Goal: Contribute content: Contribute content

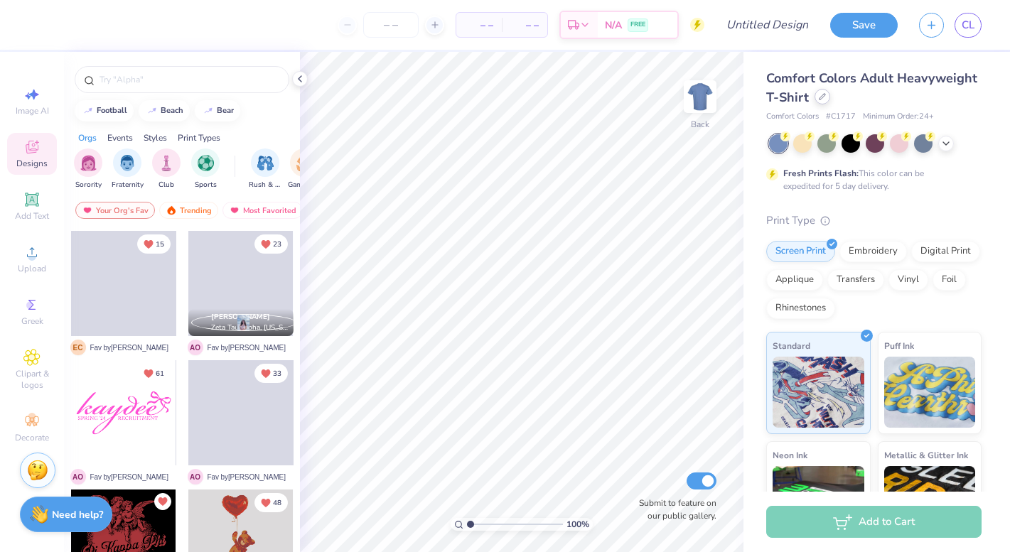
click at [822, 99] on icon at bounding box center [822, 96] width 7 height 7
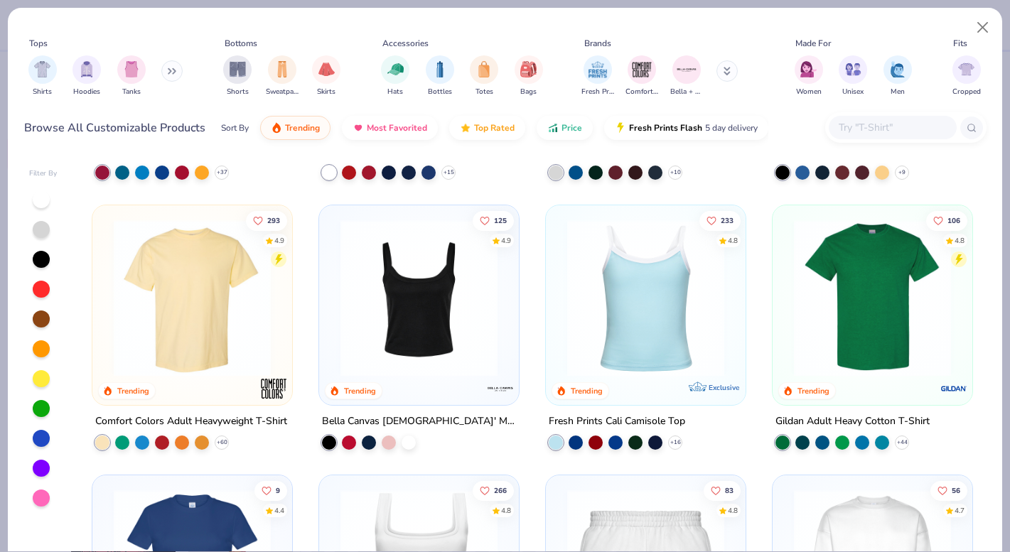
scroll to position [243, 0]
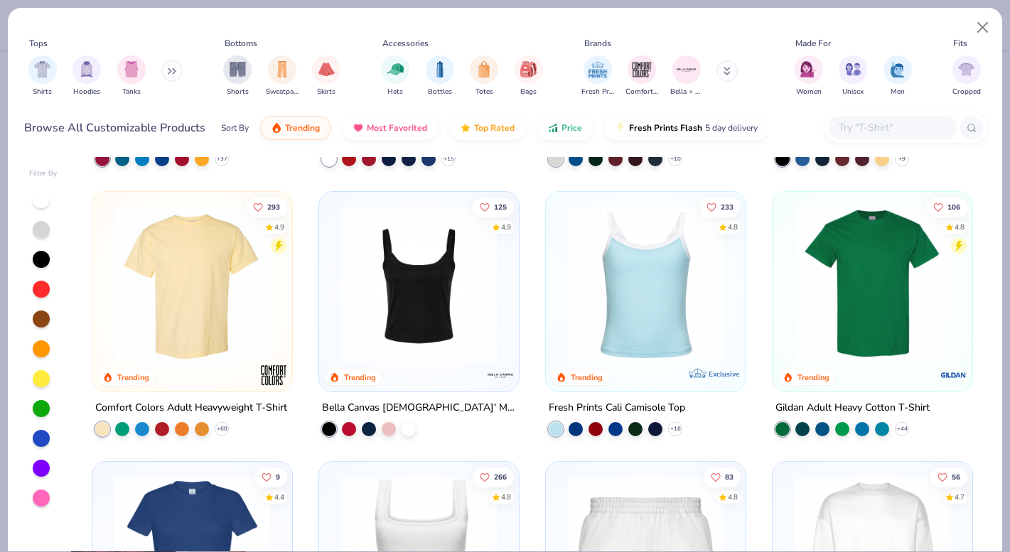
click at [139, 333] on img at bounding box center [192, 284] width 171 height 157
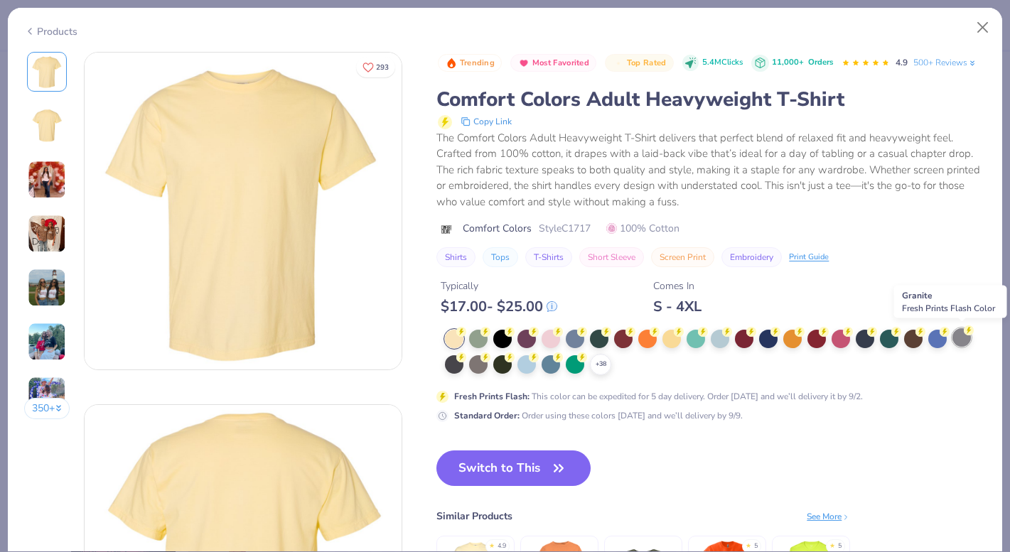
click at [965, 340] on div at bounding box center [962, 337] width 18 height 18
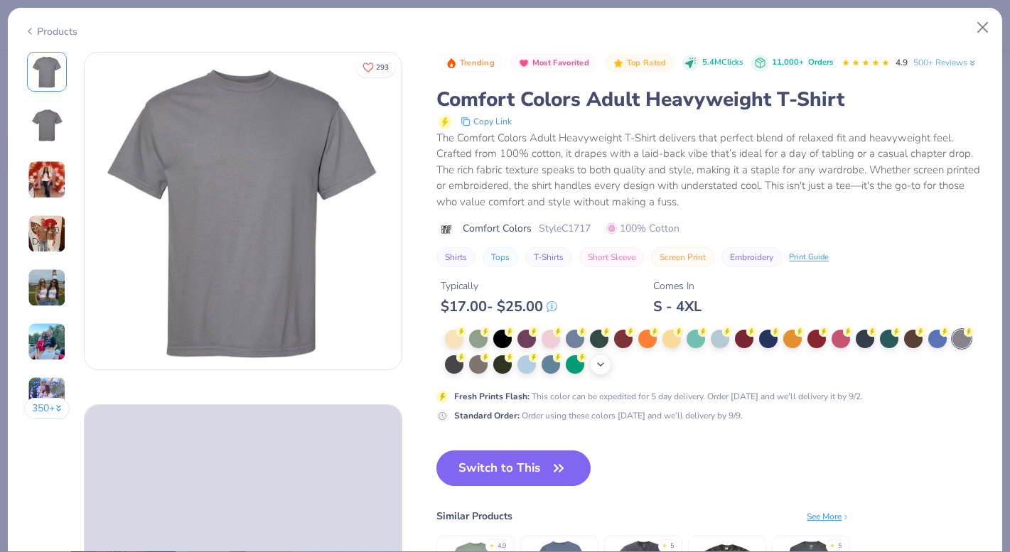
click at [603, 362] on icon at bounding box center [600, 364] width 11 height 11
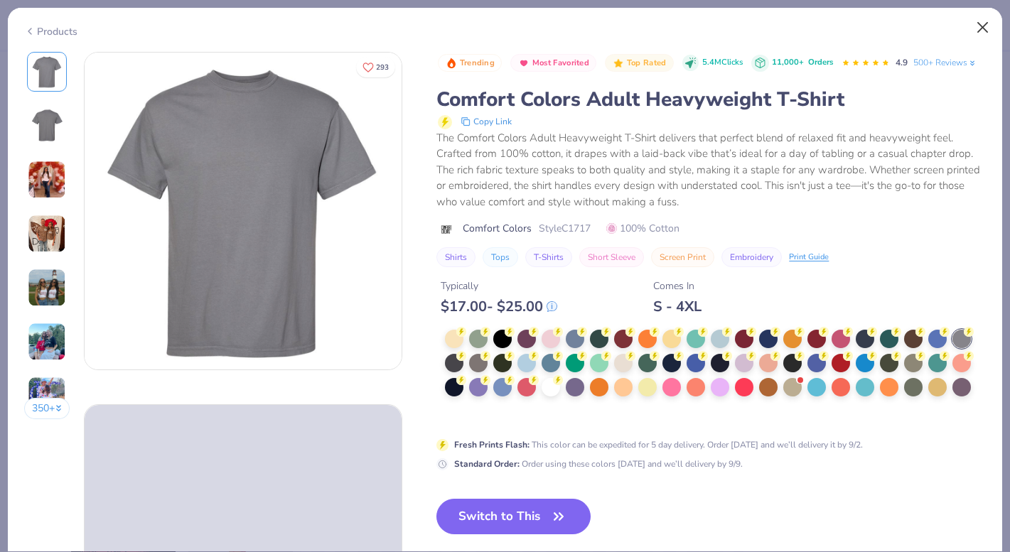
click at [982, 28] on button "Close" at bounding box center [983, 27] width 27 height 27
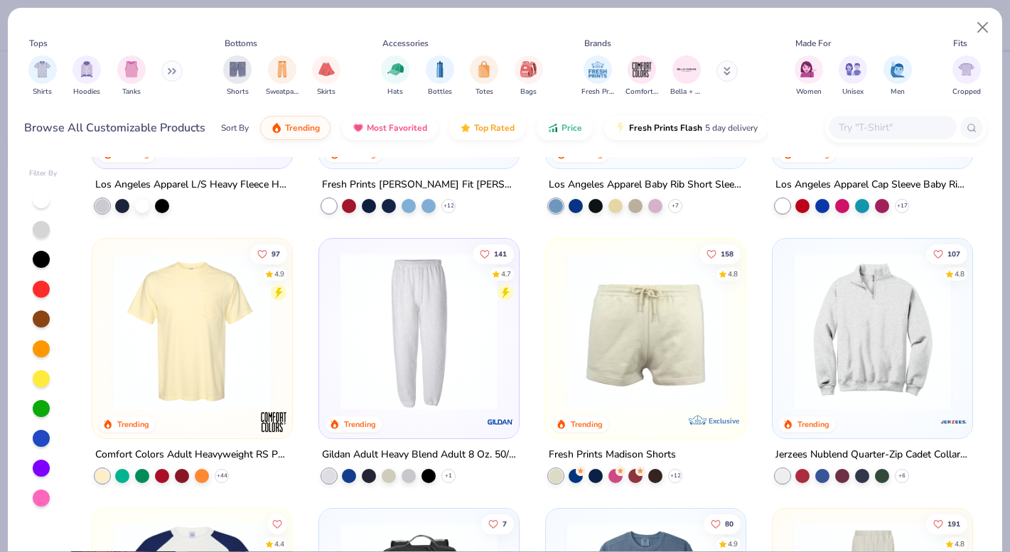
scroll to position [1548, 0]
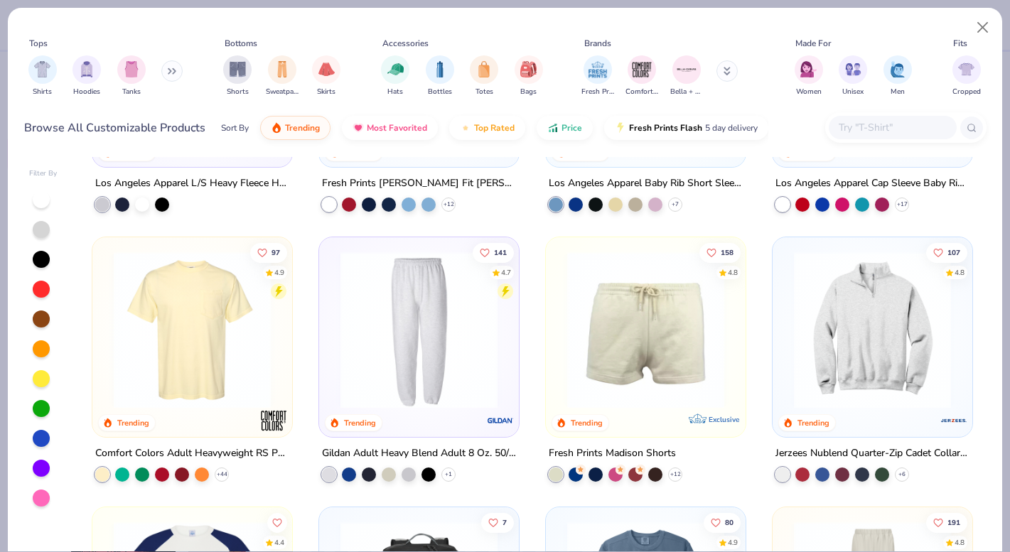
click at [233, 313] on img at bounding box center [192, 330] width 171 height 157
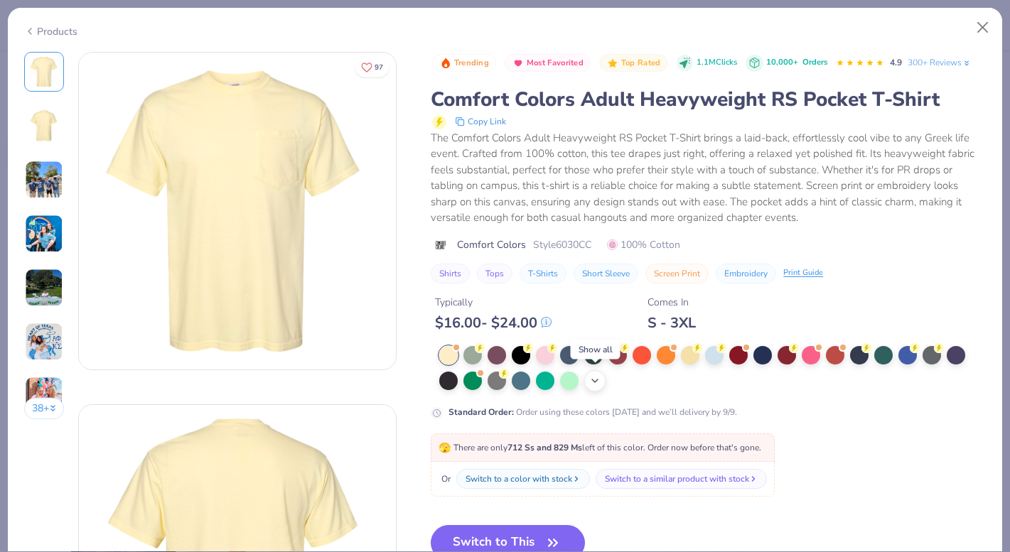
click at [598, 375] on icon at bounding box center [594, 380] width 11 height 11
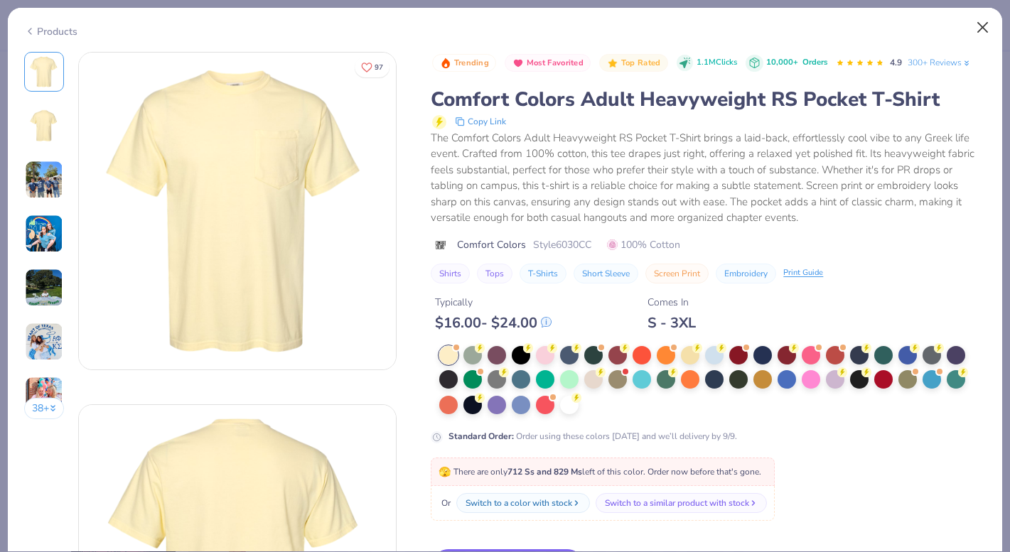
click at [987, 23] on button "Close" at bounding box center [983, 27] width 27 height 27
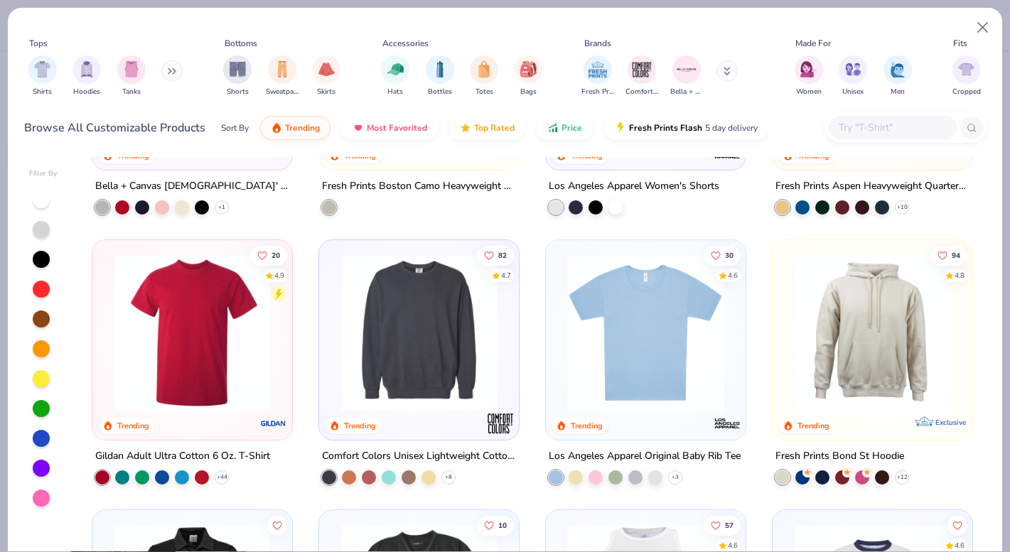
scroll to position [2901, 0]
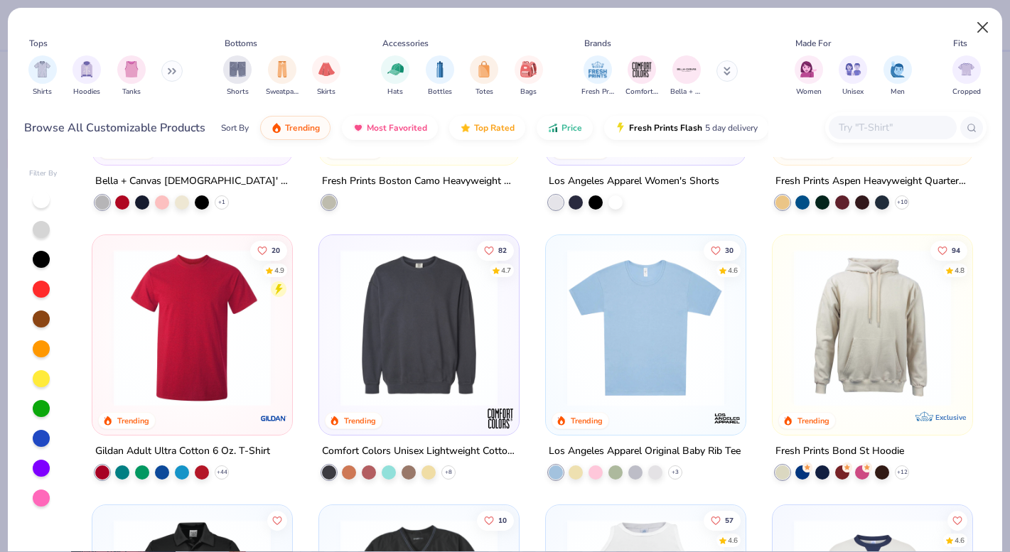
click at [976, 28] on button "Close" at bounding box center [983, 27] width 27 height 27
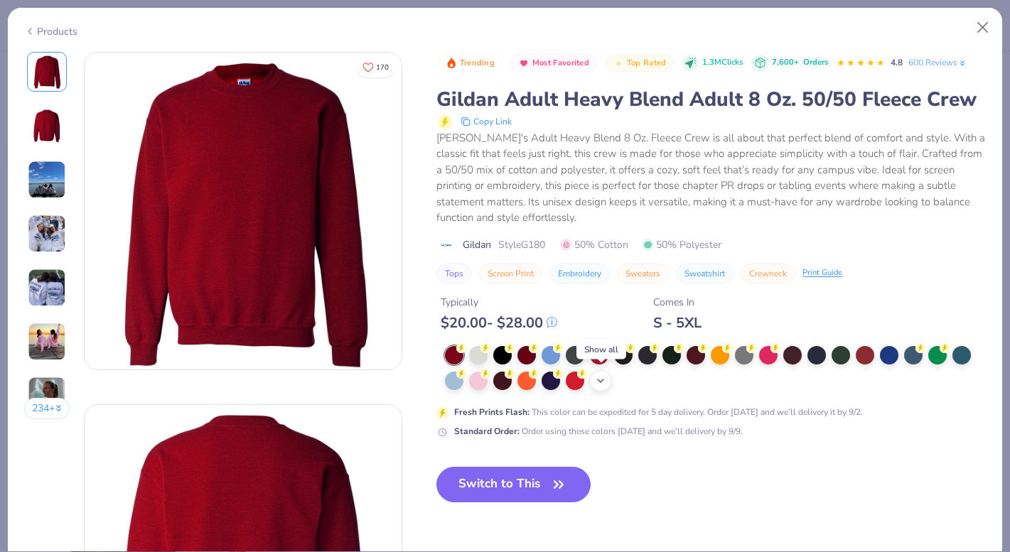
click at [600, 380] on polyline at bounding box center [601, 381] width 6 height 3
click at [975, 26] on button "Close" at bounding box center [983, 27] width 27 height 27
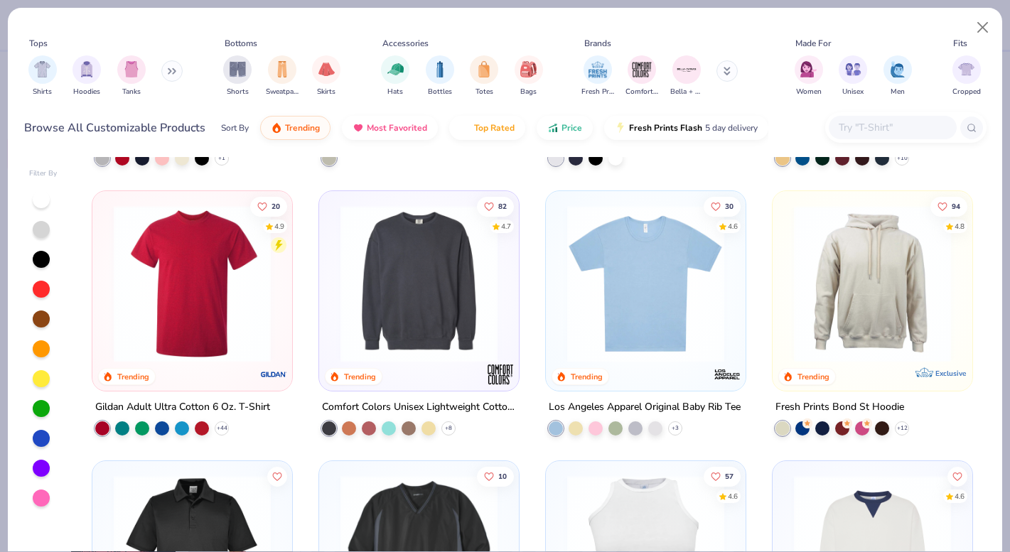
scroll to position [2903, 0]
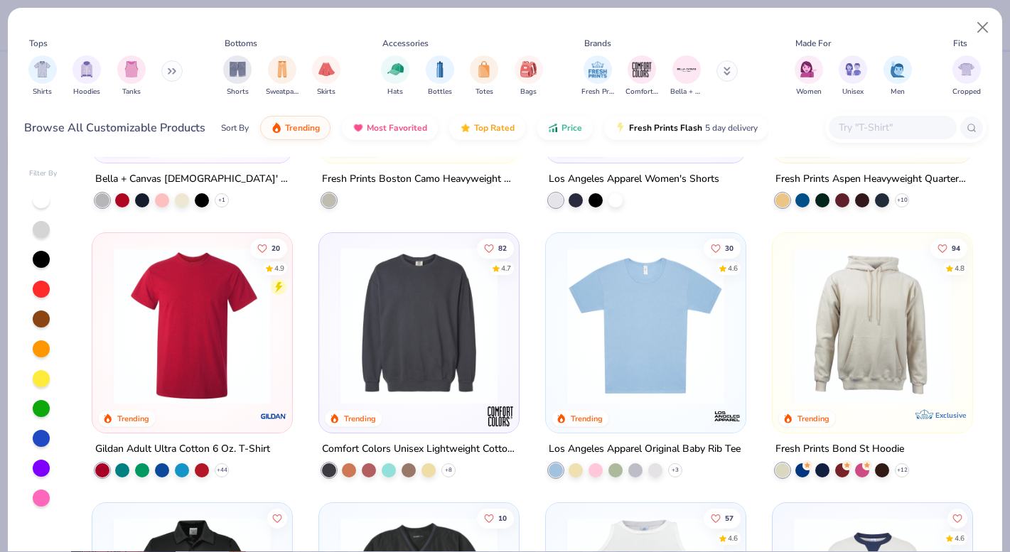
click at [213, 343] on img at bounding box center [192, 325] width 171 height 157
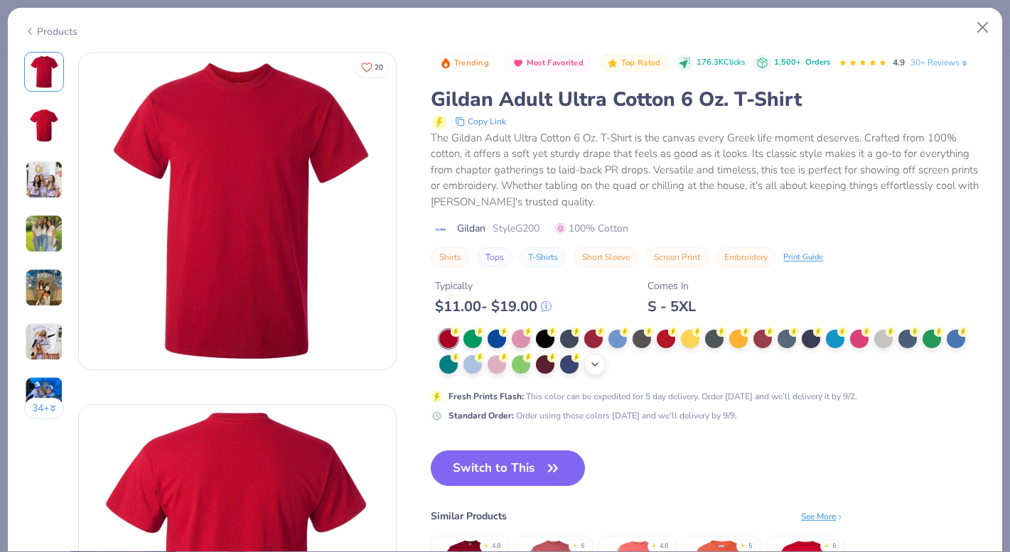
click at [594, 360] on icon at bounding box center [594, 364] width 11 height 11
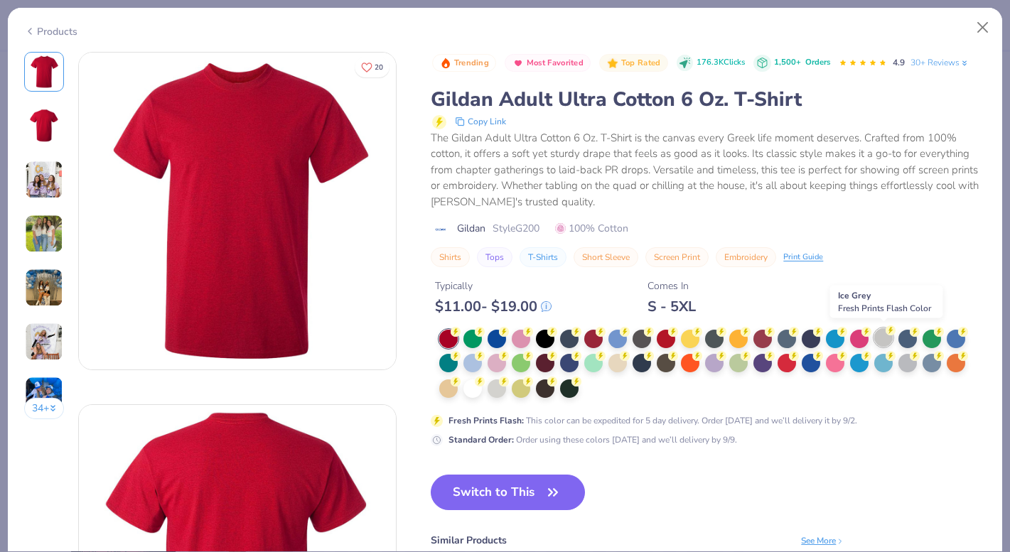
click at [886, 332] on div at bounding box center [883, 337] width 18 height 18
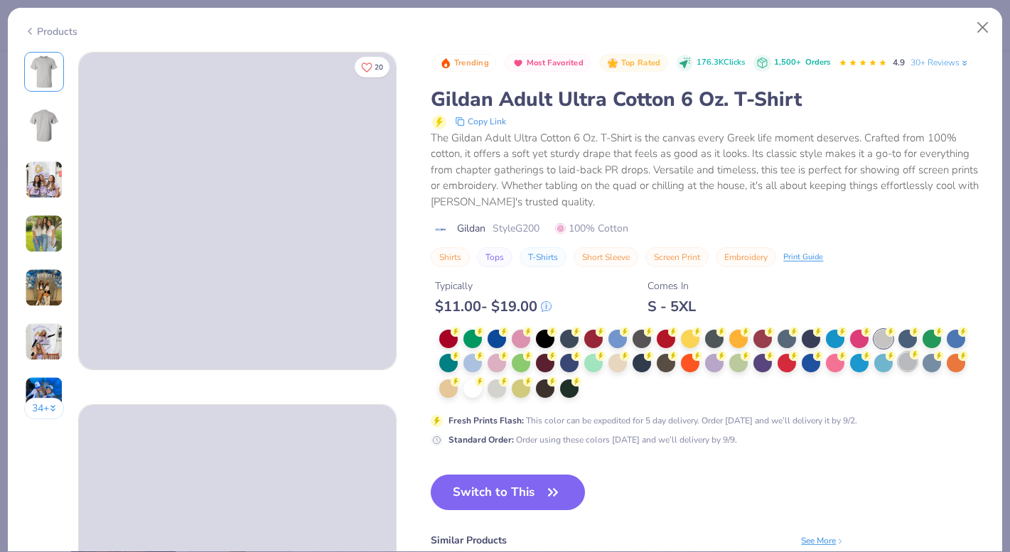
click at [910, 368] on div at bounding box center [907, 362] width 18 height 18
click at [508, 490] on button "Switch to This" at bounding box center [508, 493] width 154 height 36
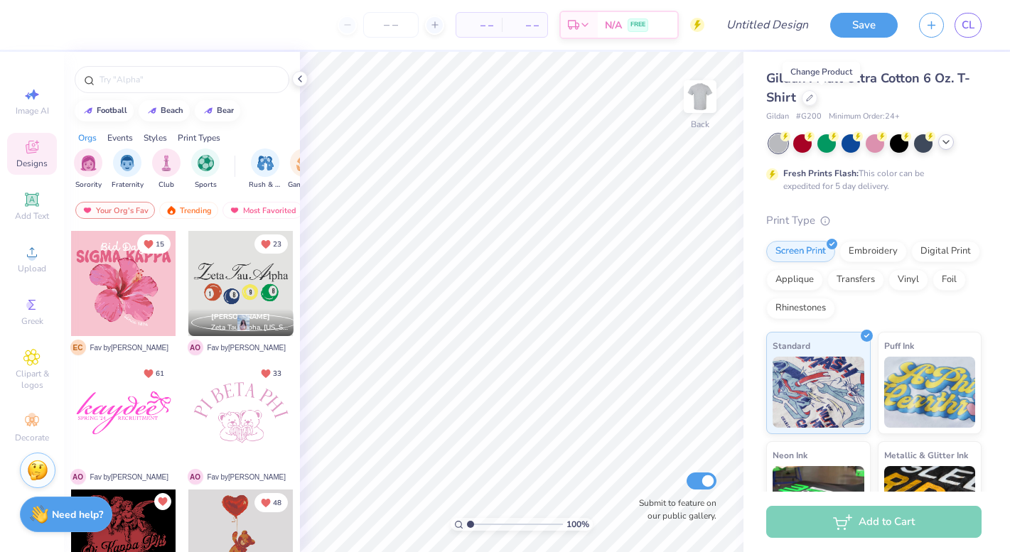
click at [943, 142] on icon at bounding box center [945, 141] width 11 height 11
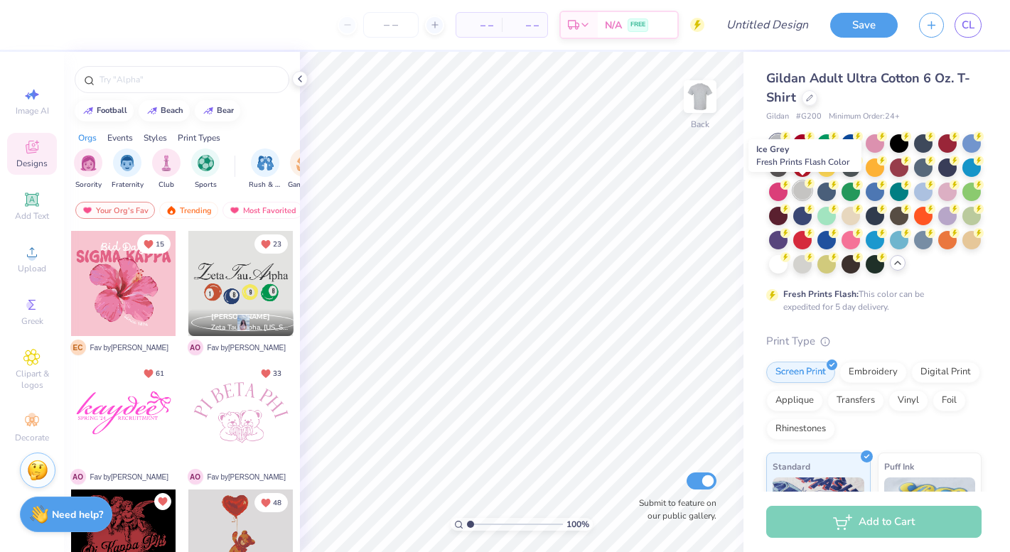
click at [800, 191] on div at bounding box center [802, 190] width 18 height 18
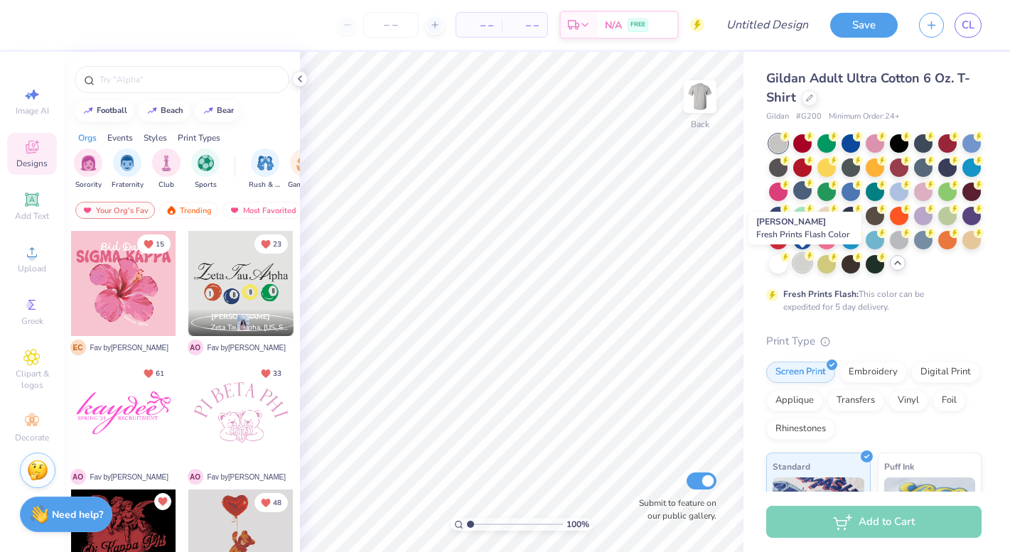
click at [800, 264] on div at bounding box center [802, 263] width 18 height 18
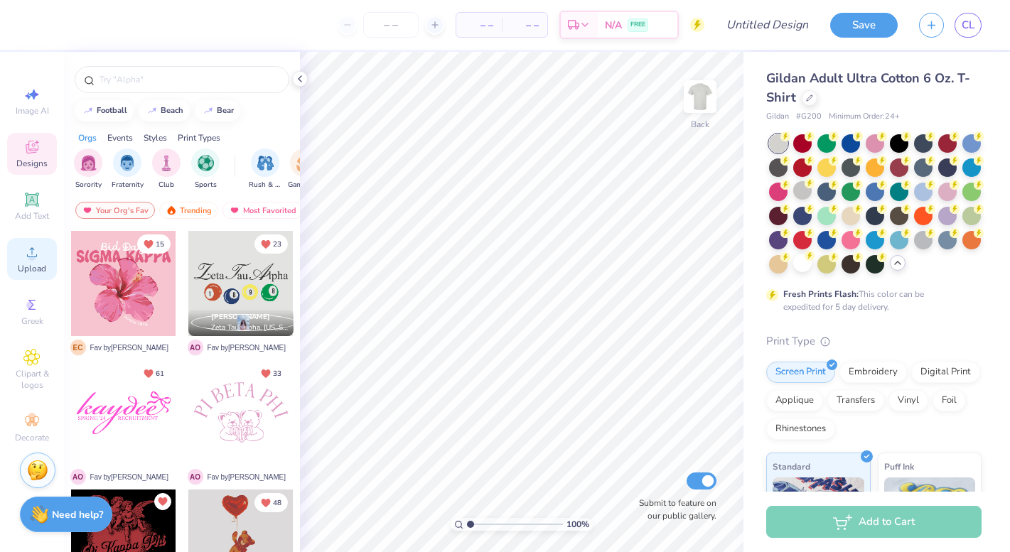
click at [43, 251] on div "Upload" at bounding box center [32, 259] width 50 height 42
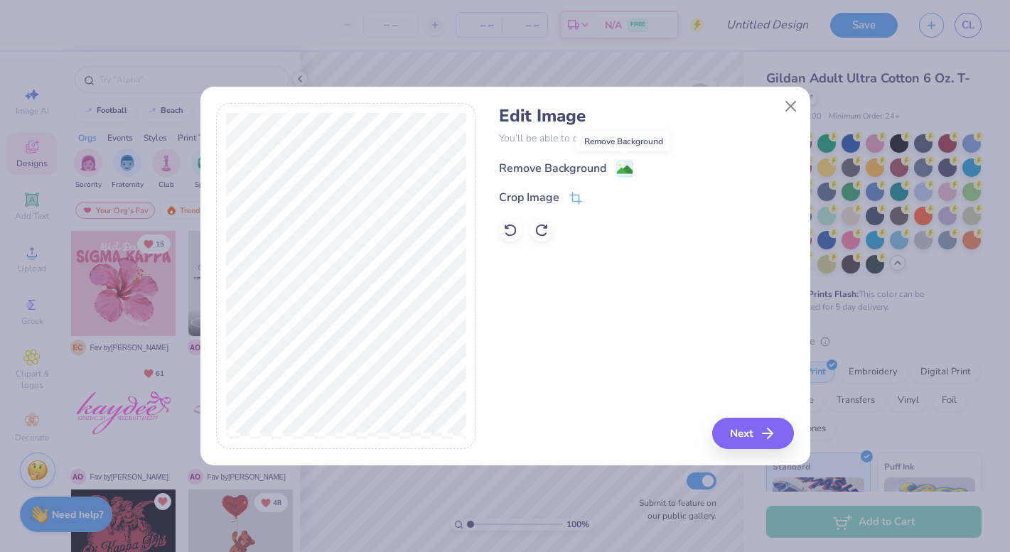
click at [620, 172] on image at bounding box center [625, 170] width 16 height 16
click at [572, 195] on icon at bounding box center [575, 199] width 13 height 13
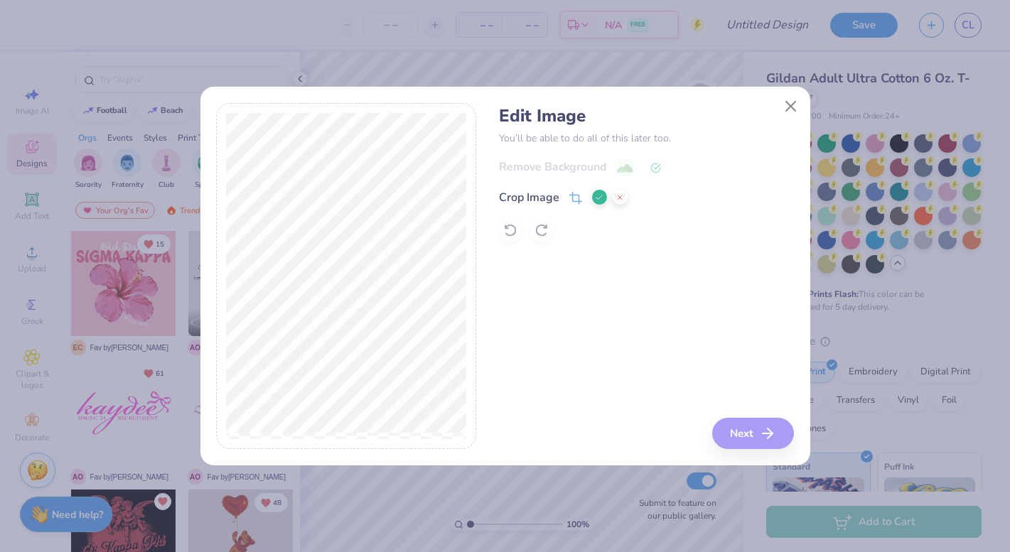
click at [647, 365] on div "Edit Image You’ll be able to do all of this later too. Remove Background Crop I…" at bounding box center [646, 276] width 295 height 347
click at [581, 326] on div "Edit Image You’ll be able to do all of this later too. Remove Background Crop I…" at bounding box center [646, 276] width 295 height 347
click at [603, 201] on icon at bounding box center [599, 197] width 9 height 9
click at [726, 438] on button "Next" at bounding box center [755, 433] width 82 height 31
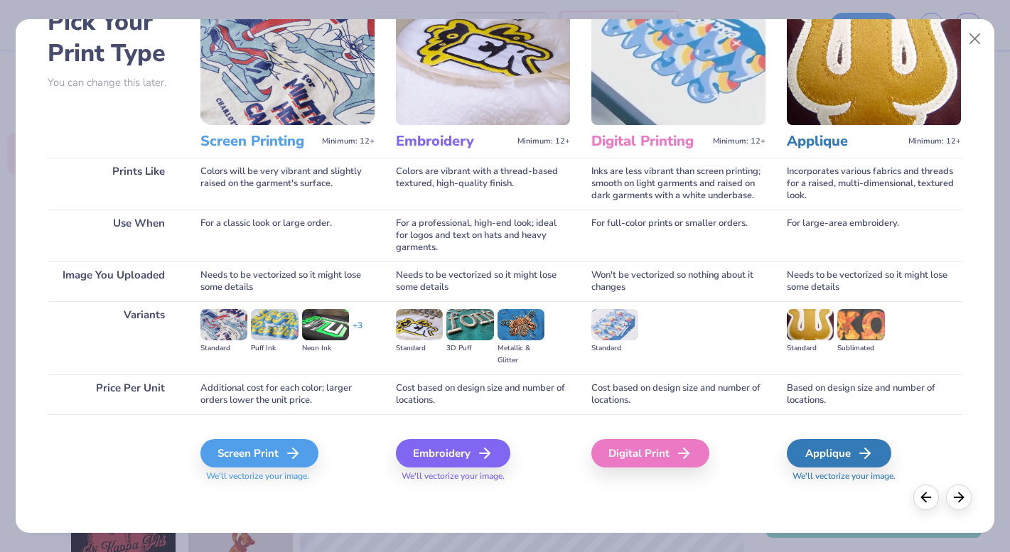
scroll to position [85, 0]
click at [424, 445] on div "Embroidery" at bounding box center [455, 453] width 114 height 28
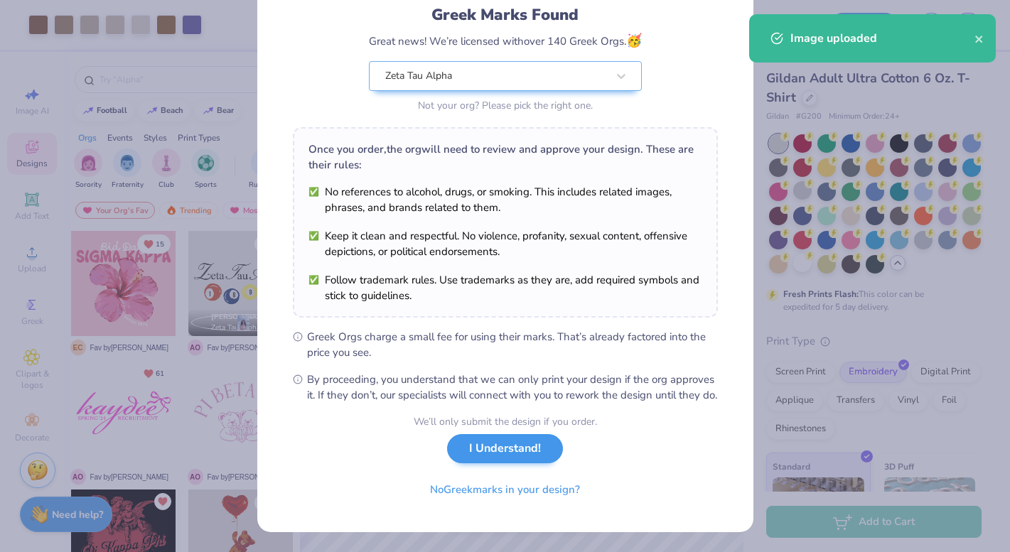
scroll to position [113, 0]
click at [510, 449] on button "I Understand!" at bounding box center [505, 448] width 116 height 29
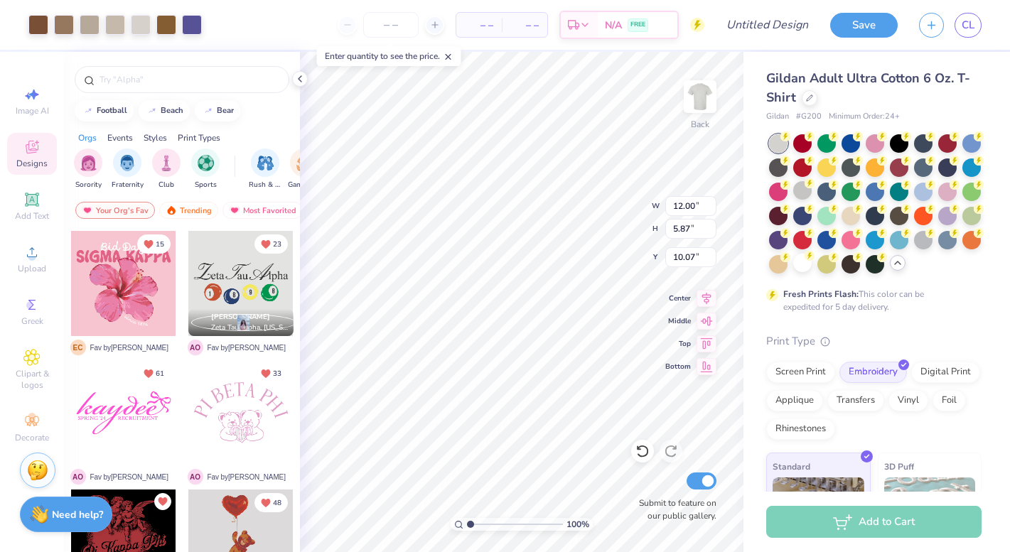
type input "3.00"
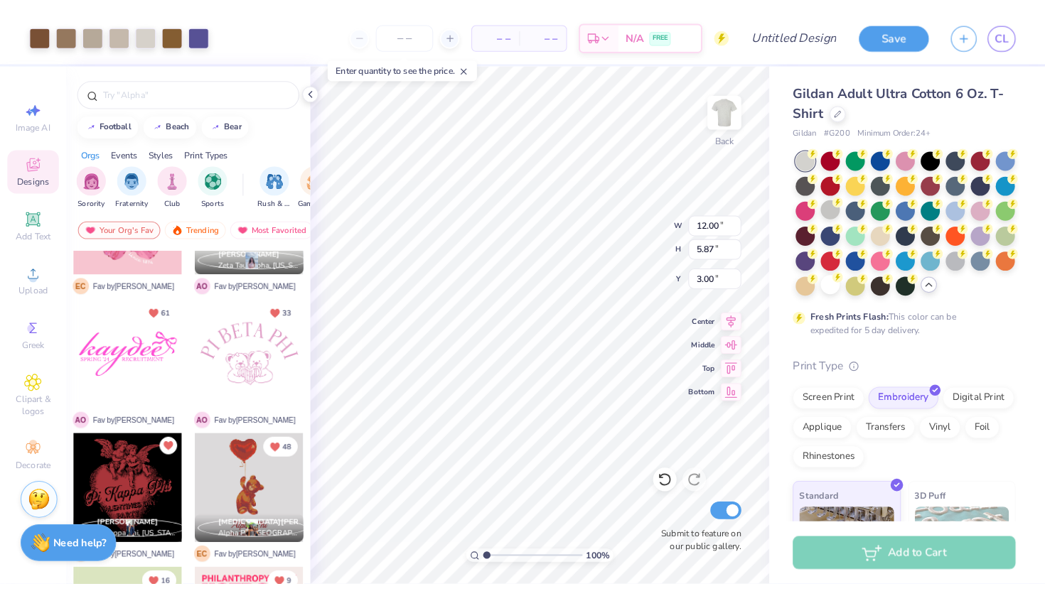
scroll to position [83, 0]
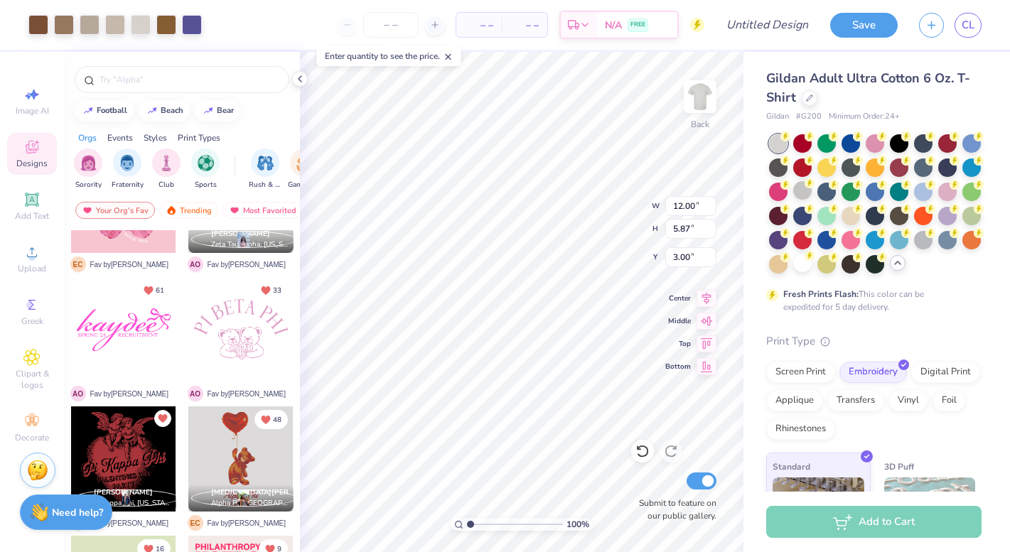
click at [69, 511] on strong "Need help?" at bounding box center [77, 513] width 51 height 14
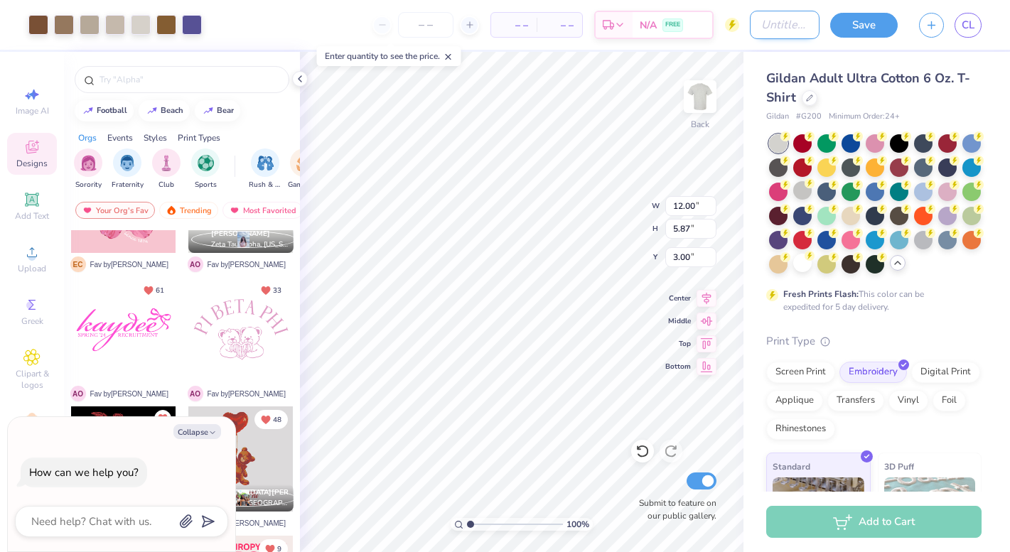
click at [779, 21] on input "Design Title" at bounding box center [785, 25] width 70 height 28
type input "p"
type textarea "x"
type input "pa"
type textarea "x"
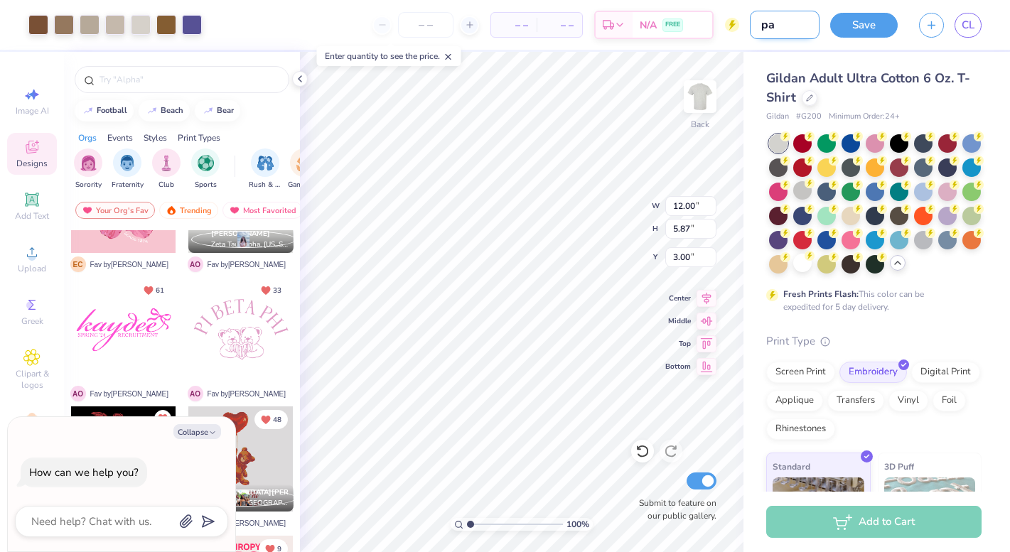
type input "pan"
type textarea "x"
type input "panh"
type textarea "x"
type input "panhe"
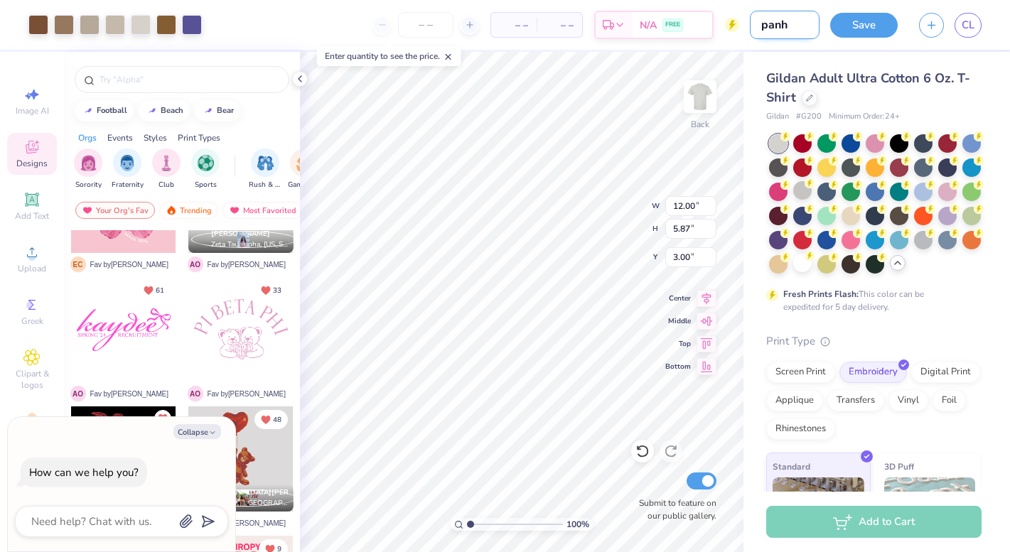
type textarea "x"
type input "panhel"
type textarea "x"
type input "panhel"
click at [873, 14] on button "Save" at bounding box center [864, 23] width 68 height 25
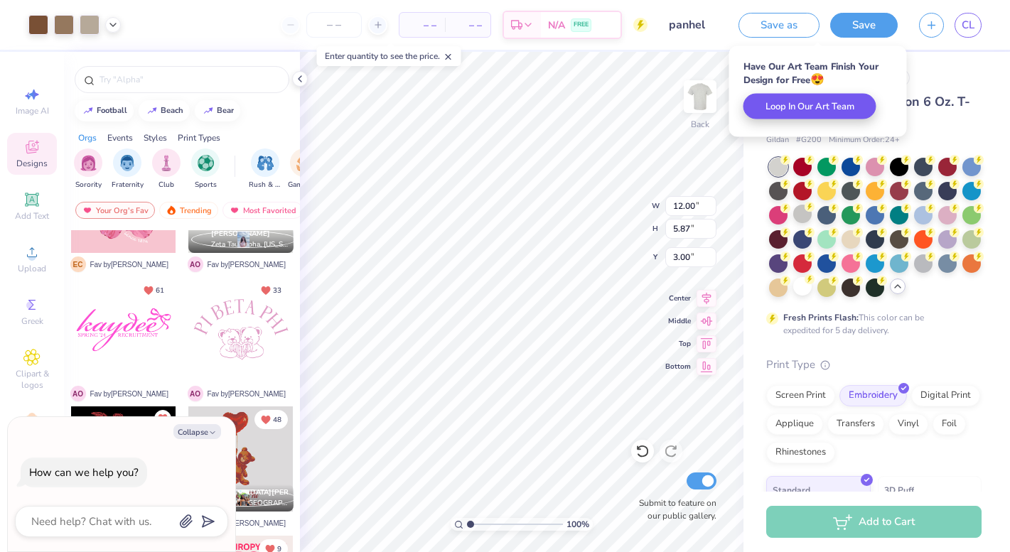
click at [832, 111] on button "Loop In Our Art Team" at bounding box center [810, 107] width 133 height 26
type textarea "x"
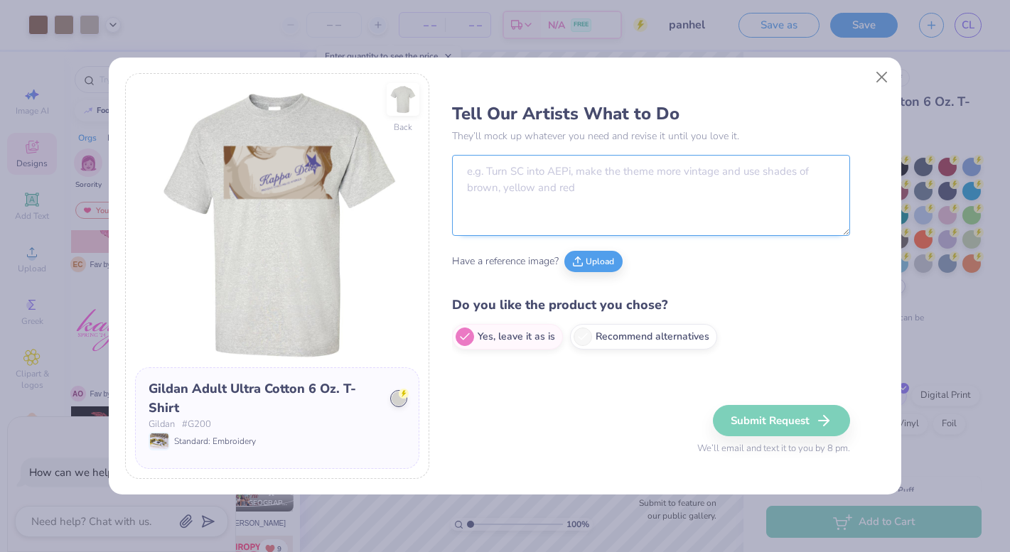
click at [545, 195] on textarea at bounding box center [651, 195] width 398 height 81
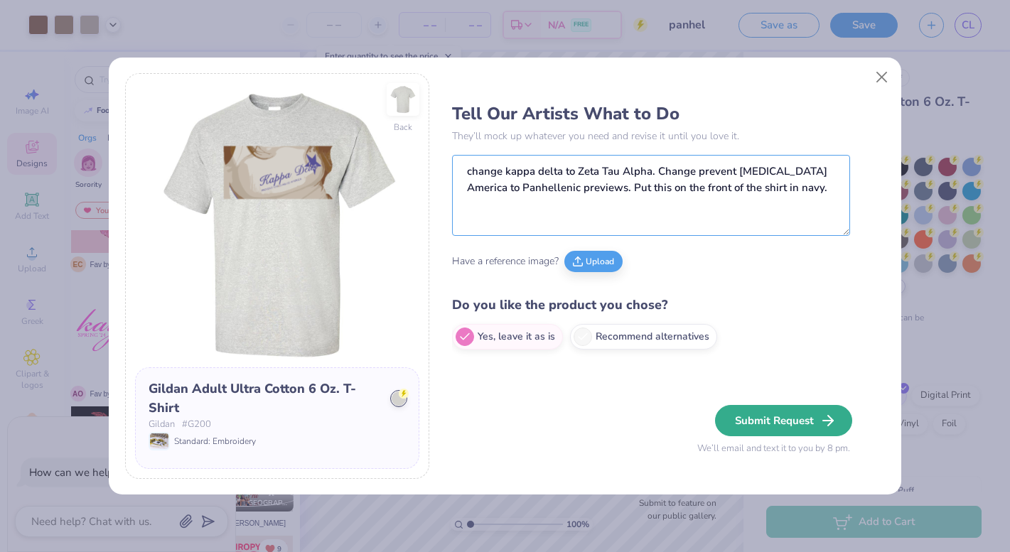
type textarea "change kappa delta to Zeta Tau Alpha. Change prevent [MEDICAL_DATA] America to …"
click at [806, 425] on button "Submit Request" at bounding box center [783, 420] width 137 height 31
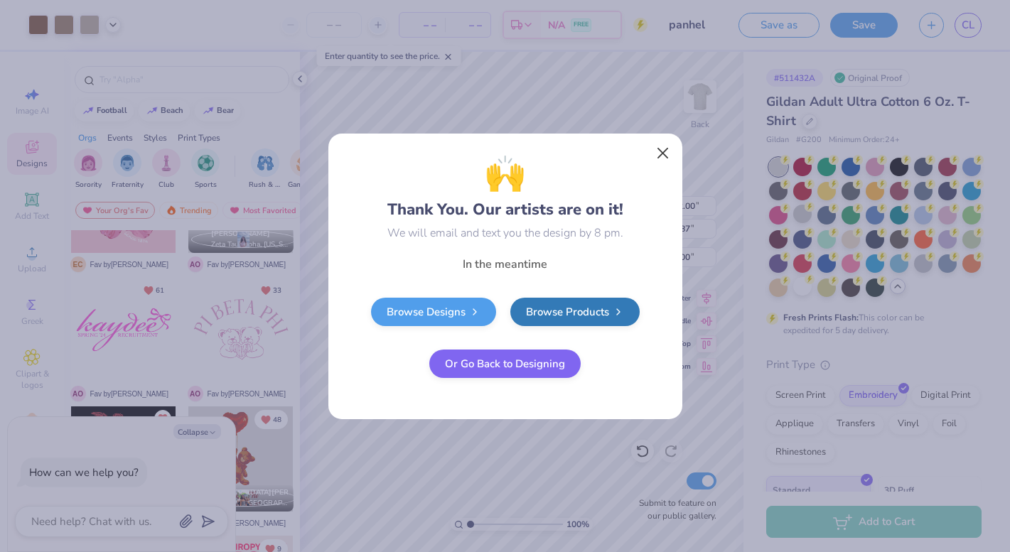
click at [665, 151] on button "Close" at bounding box center [662, 152] width 27 height 27
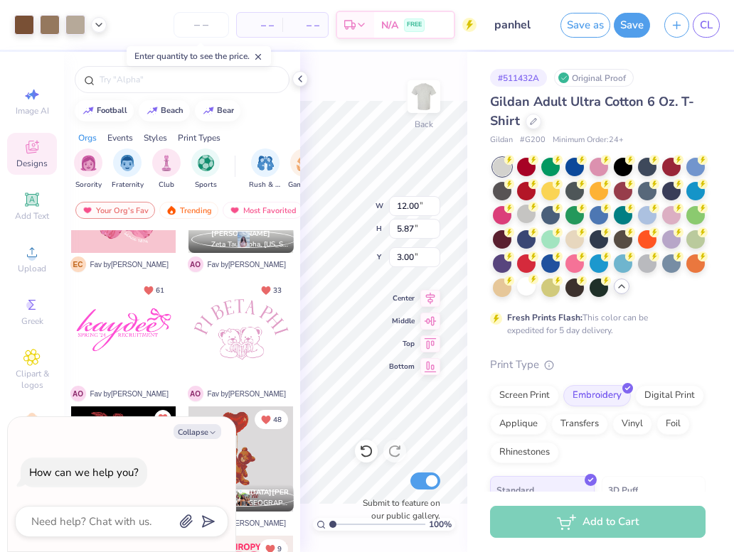
click at [465, 100] on div "100 % Back W 12.00 12.00 " H 5.87 5.87 " Y 3.00 3.00 " Center Middle Top Bottom…" at bounding box center [383, 302] width 167 height 500
click at [710, 22] on span "CL" at bounding box center [705, 25] width 13 height 16
type textarea "x"
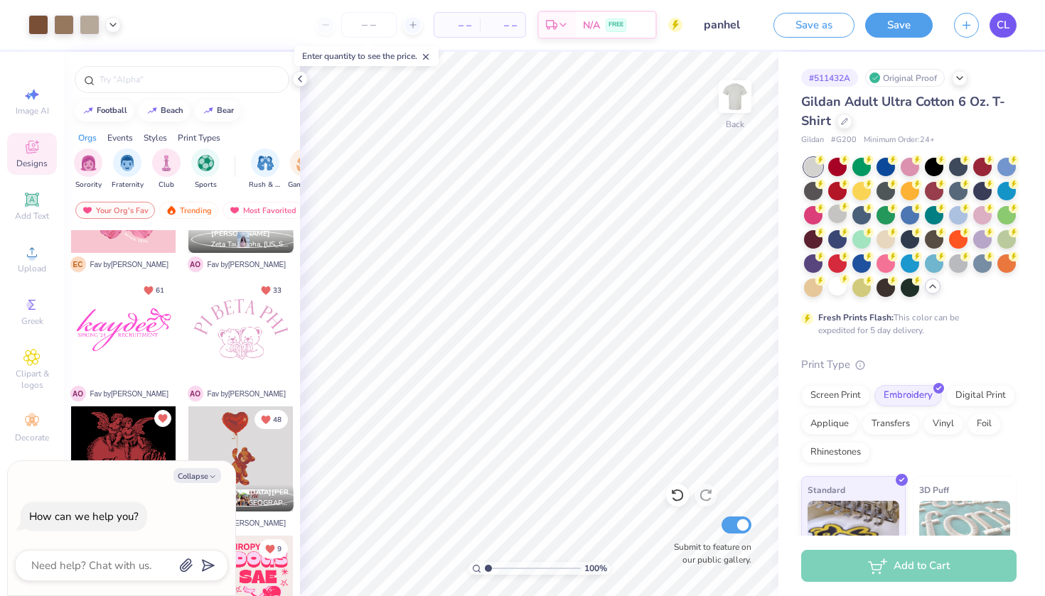
click at [1005, 28] on span "CL" at bounding box center [1003, 25] width 13 height 16
